Goal: Task Accomplishment & Management: Use online tool/utility

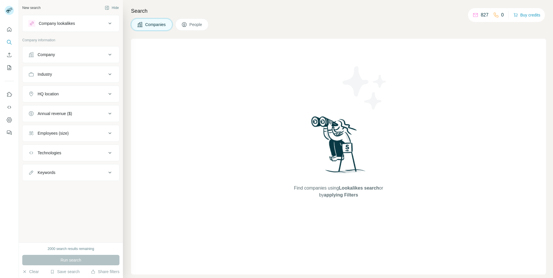
click at [69, 51] on button "Company" at bounding box center [71, 55] width 97 height 14
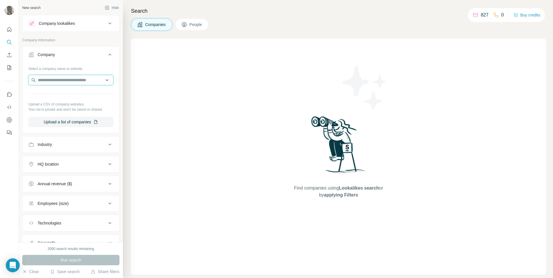
click at [69, 80] on input "text" at bounding box center [70, 80] width 85 height 10
paste input "**********"
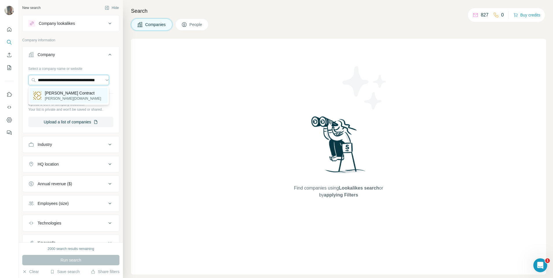
type input "**********"
click at [69, 91] on p "[PERSON_NAME] Contract" at bounding box center [73, 93] width 56 height 6
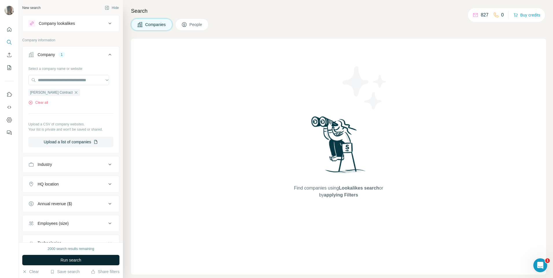
click at [92, 255] on button "Run search" at bounding box center [70, 260] width 97 height 10
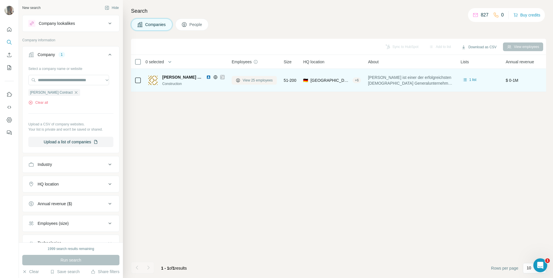
click at [235, 79] on button "View 25 employees" at bounding box center [254, 80] width 45 height 9
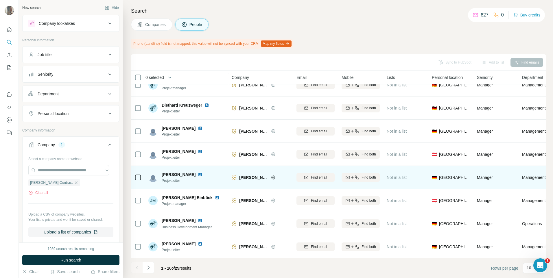
scroll to position [60, 0]
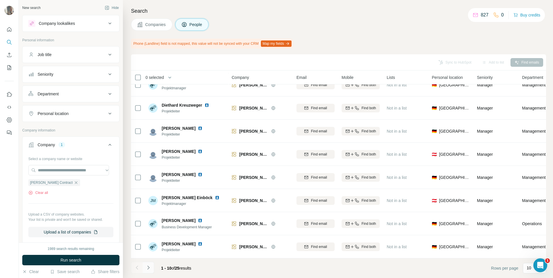
click at [152, 267] on button "Navigate to next page" at bounding box center [149, 268] width 12 height 12
click at [151, 271] on icon "Navigate to next page" at bounding box center [149, 268] width 6 height 6
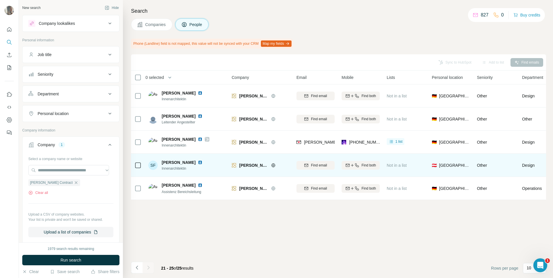
scroll to position [0, 0]
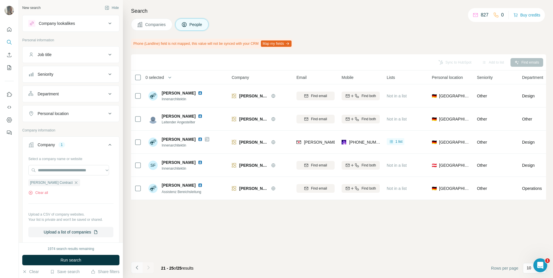
click at [137, 271] on button "Navigate to previous page" at bounding box center [137, 268] width 12 height 12
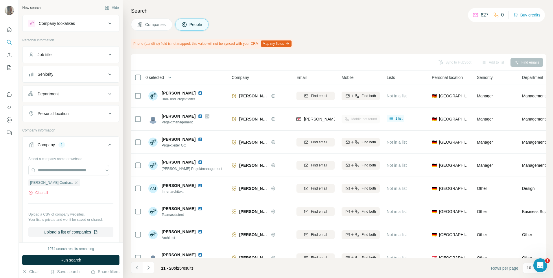
click at [135, 266] on icon "Navigate to previous page" at bounding box center [137, 268] width 6 height 6
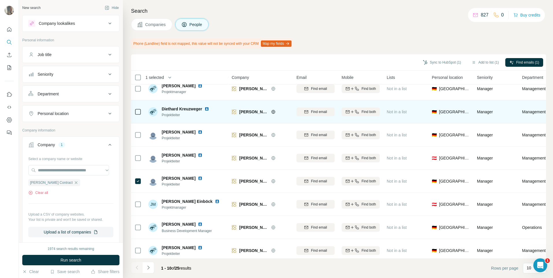
scroll to position [60, 0]
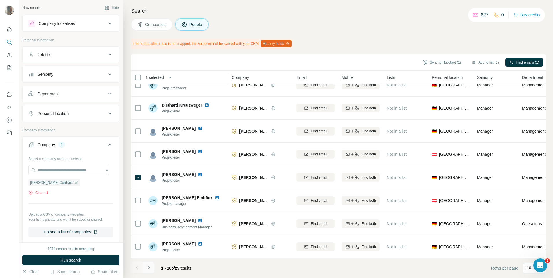
click at [146, 266] on icon "Navigate to next page" at bounding box center [149, 268] width 6 height 6
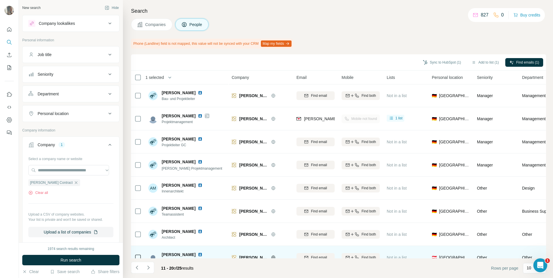
scroll to position [0, 0]
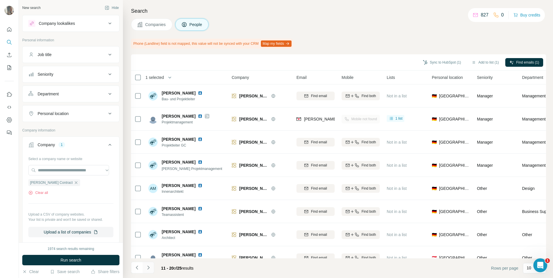
click at [150, 267] on icon "Navigate to next page" at bounding box center [149, 268] width 6 height 6
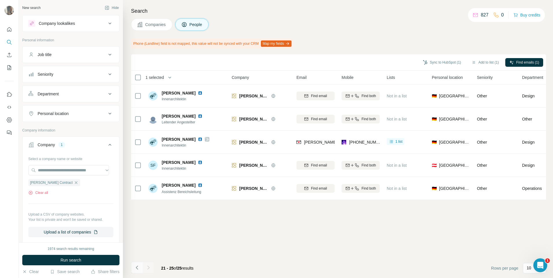
click at [137, 266] on icon "Navigate to previous page" at bounding box center [137, 268] width 6 height 6
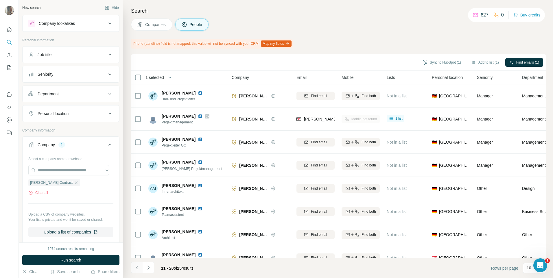
click at [134, 268] on button "Navigate to previous page" at bounding box center [137, 268] width 12 height 12
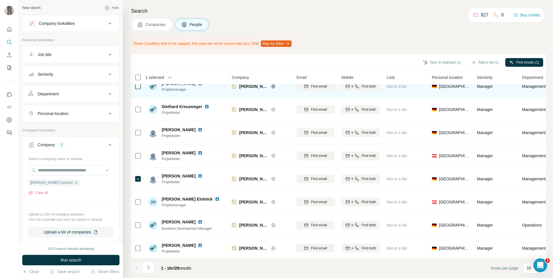
scroll to position [60, 0]
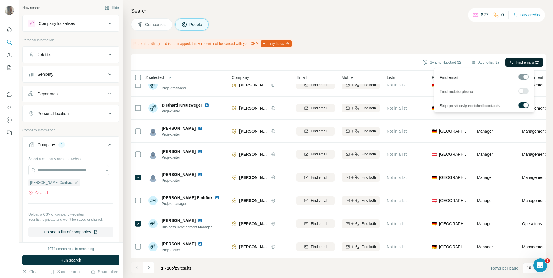
click at [519, 62] on span "Find emails (2)" at bounding box center [527, 62] width 23 height 5
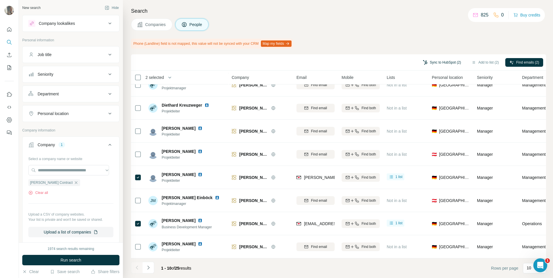
click at [443, 61] on button "Sync to HubSpot (2)" at bounding box center [442, 62] width 46 height 9
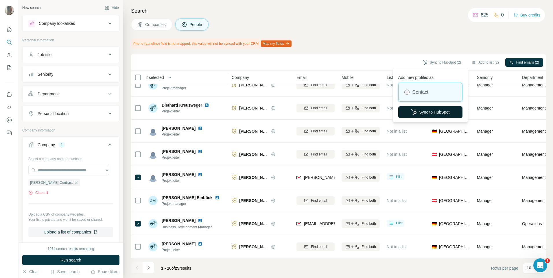
click at [428, 114] on button "Sync to HubSpot" at bounding box center [430, 112] width 64 height 12
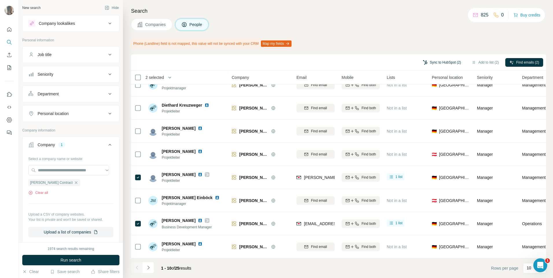
click at [457, 63] on button "Sync to HubSpot (2)" at bounding box center [442, 62] width 46 height 9
